Goal: Find specific page/section: Find specific page/section

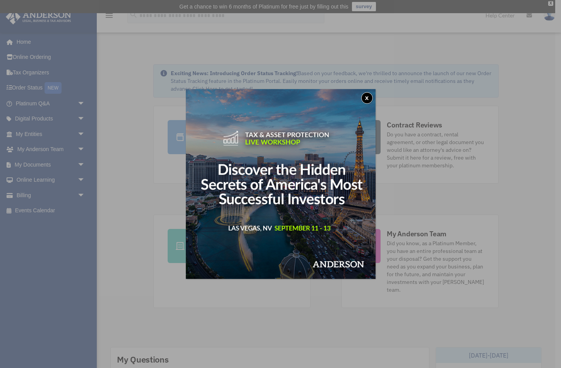
click at [366, 96] on button "x" at bounding box center [367, 98] width 12 height 12
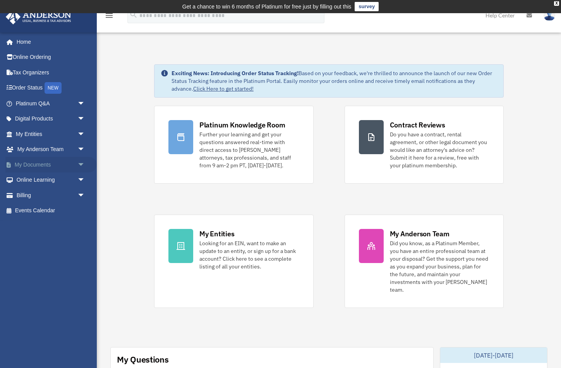
click at [81, 163] on span "arrow_drop_down" at bounding box center [84, 165] width 15 height 16
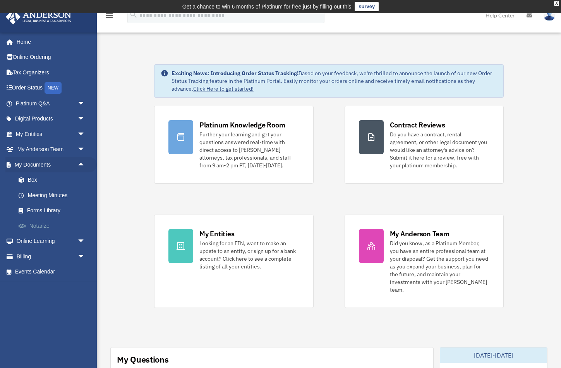
click at [45, 223] on link "Notarize" at bounding box center [54, 225] width 86 height 15
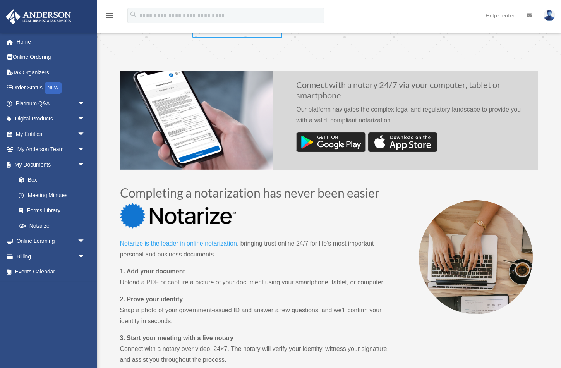
scroll to position [231, 0]
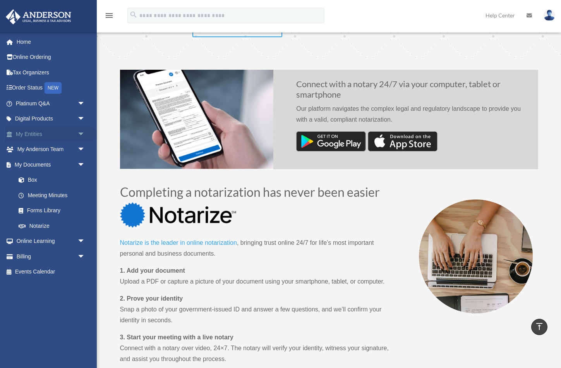
click at [80, 132] on span "arrow_drop_down" at bounding box center [84, 134] width 15 height 16
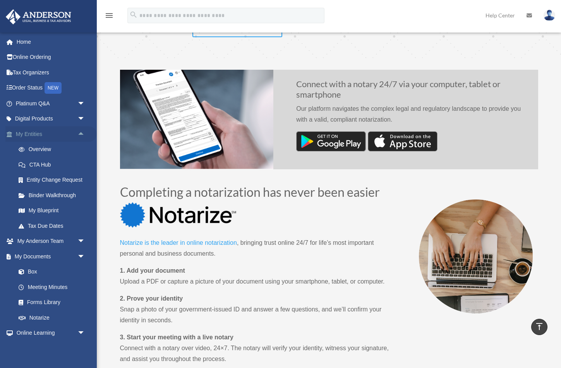
click at [82, 136] on span "arrow_drop_up" at bounding box center [84, 134] width 15 height 16
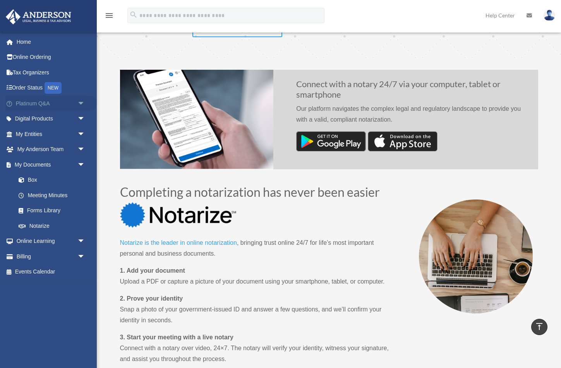
click at [82, 102] on span "arrow_drop_down" at bounding box center [84, 104] width 15 height 16
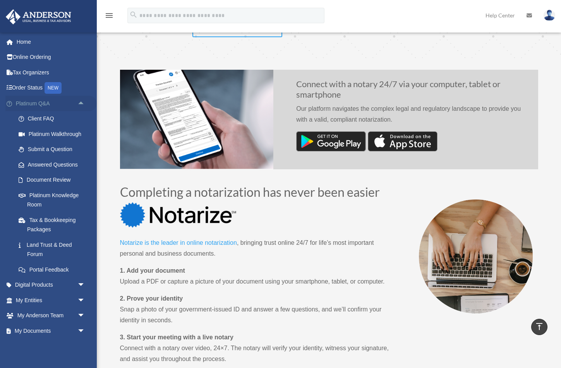
click at [82, 103] on span "arrow_drop_up" at bounding box center [84, 104] width 15 height 16
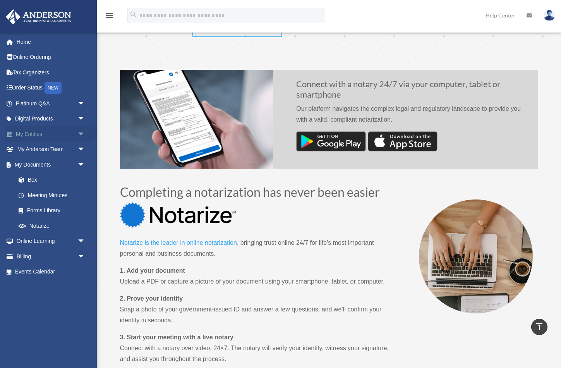
click at [83, 131] on span "arrow_drop_down" at bounding box center [84, 134] width 15 height 16
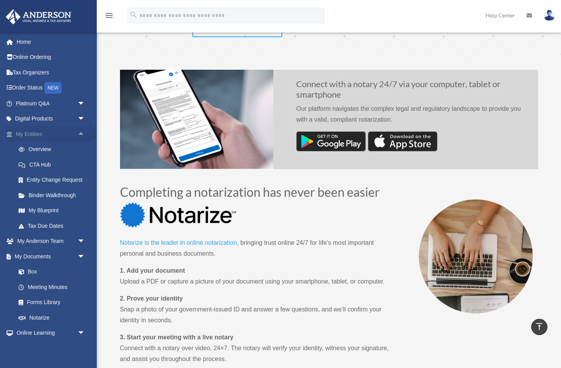
click at [83, 131] on span "arrow_drop_up" at bounding box center [84, 134] width 15 height 16
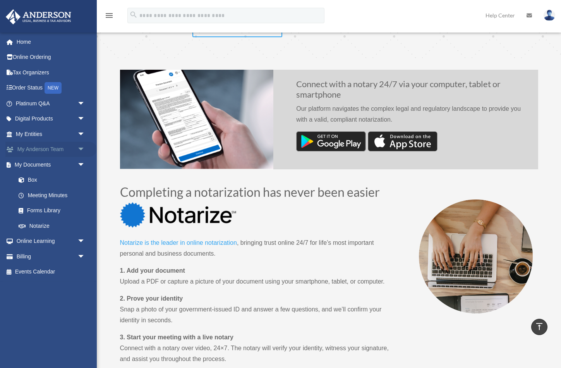
click at [84, 148] on span "arrow_drop_down" at bounding box center [84, 150] width 15 height 16
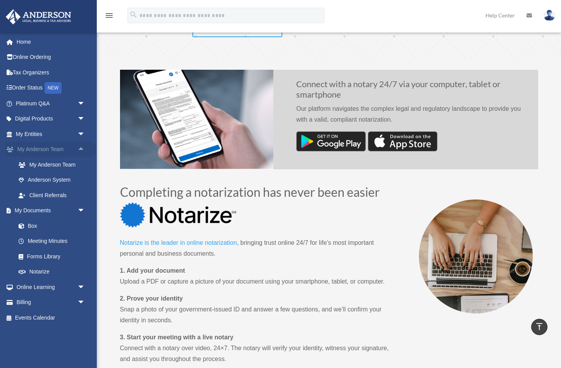
click at [84, 148] on span "arrow_drop_up" at bounding box center [84, 150] width 15 height 16
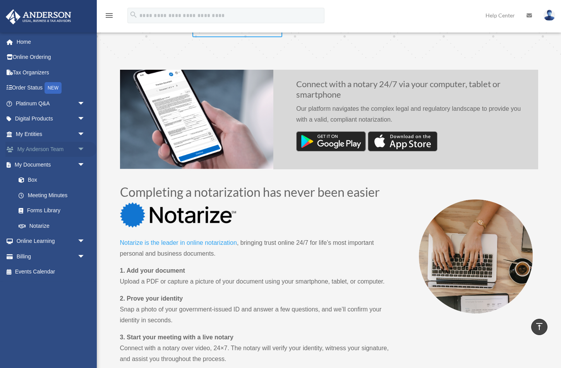
click at [83, 147] on span "arrow_drop_down" at bounding box center [84, 150] width 15 height 16
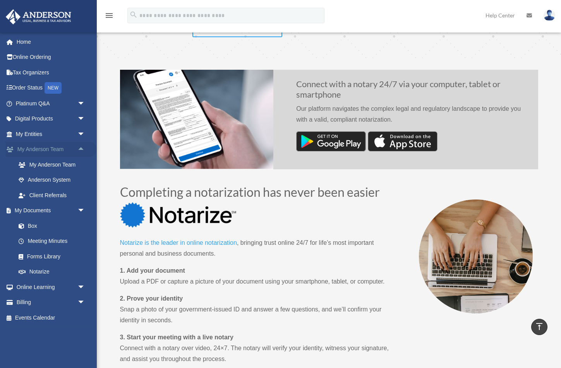
click at [83, 148] on span "arrow_drop_up" at bounding box center [84, 150] width 15 height 16
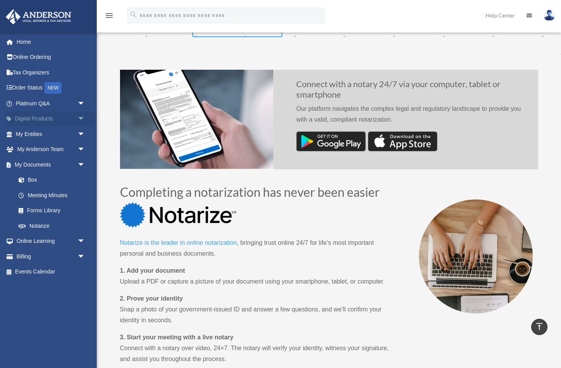
click at [82, 118] on span "arrow_drop_down" at bounding box center [84, 119] width 15 height 16
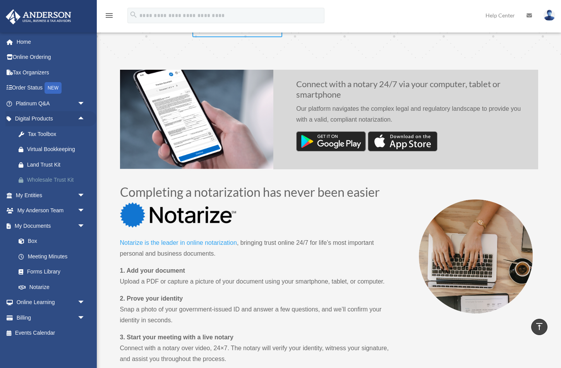
click at [48, 178] on div "Wholesale Trust Kit" at bounding box center [57, 180] width 60 height 10
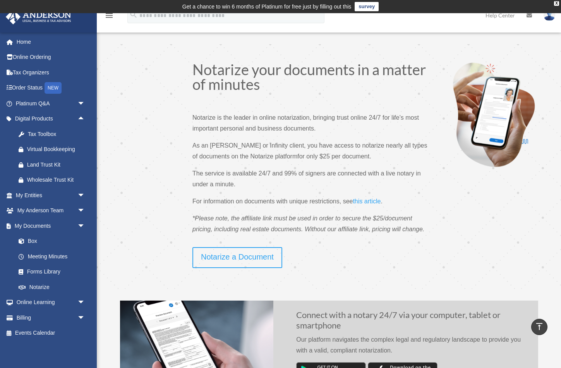
scroll to position [0, 0]
